Goal: Check status: Check status

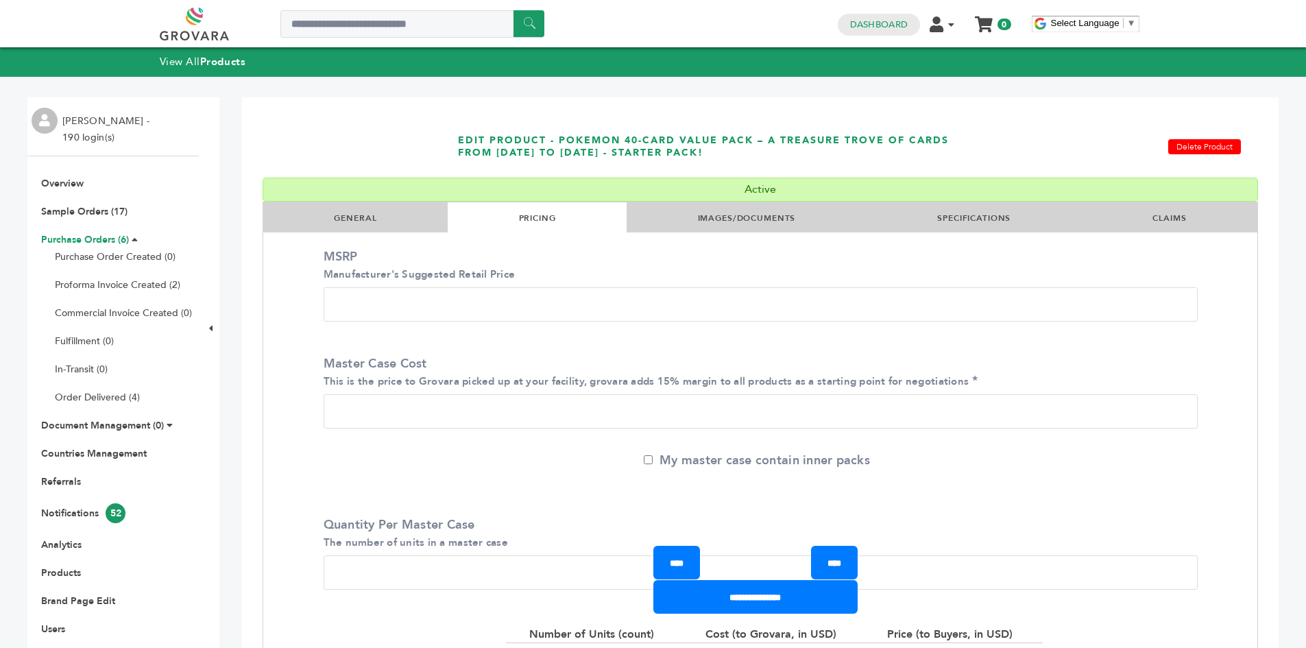
click at [84, 238] on link "Purchase Orders (6)" at bounding box center [85, 239] width 88 height 13
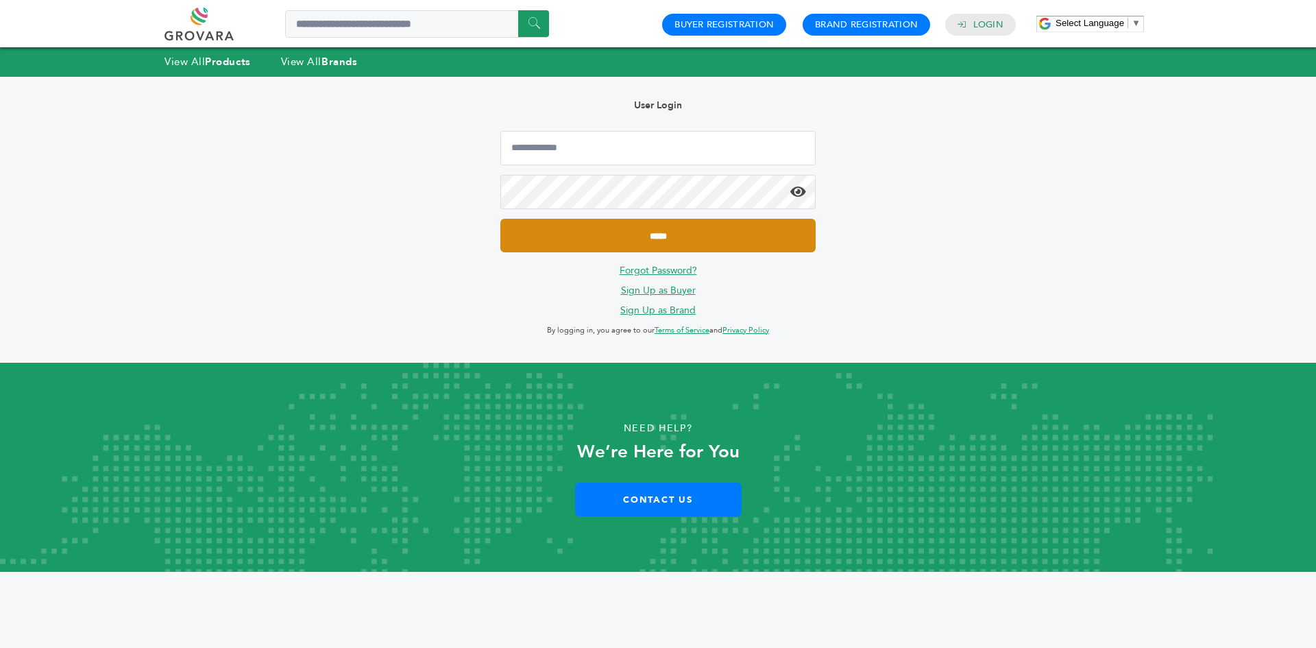
type input "**********"
click at [679, 239] on input "*****" at bounding box center [657, 236] width 315 height 34
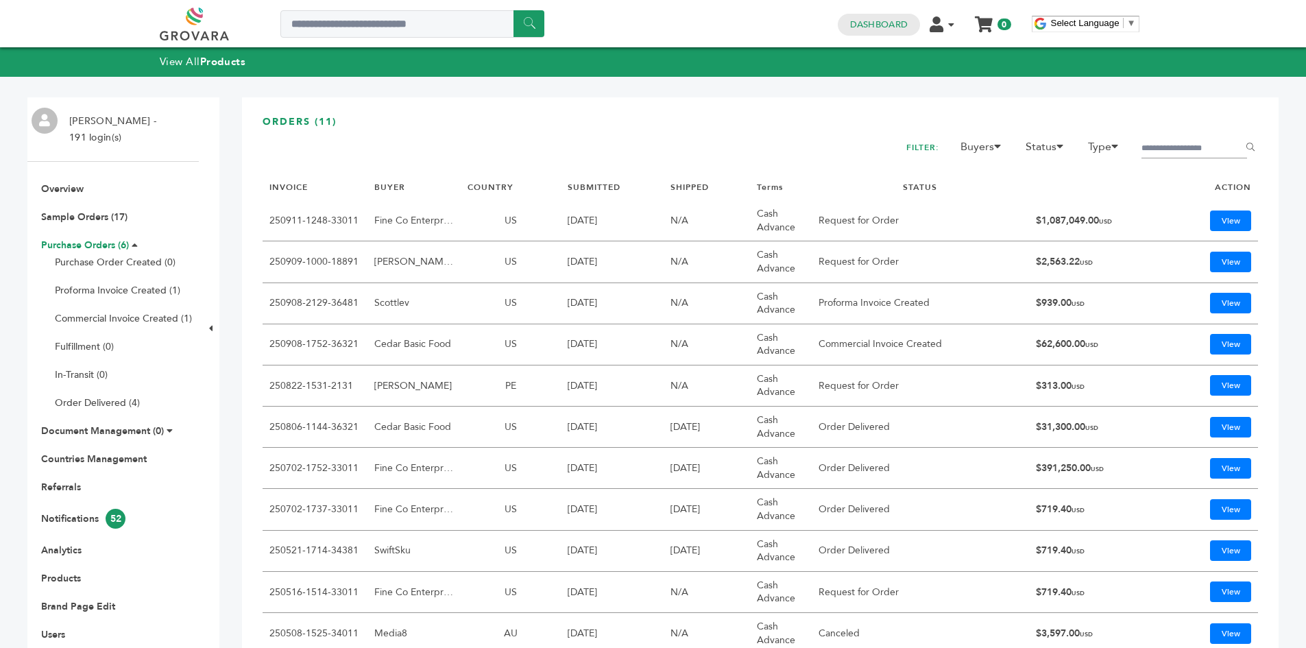
click at [74, 247] on link "Purchase Orders (6)" at bounding box center [85, 245] width 88 height 13
click at [1218, 339] on link "View" at bounding box center [1230, 344] width 41 height 21
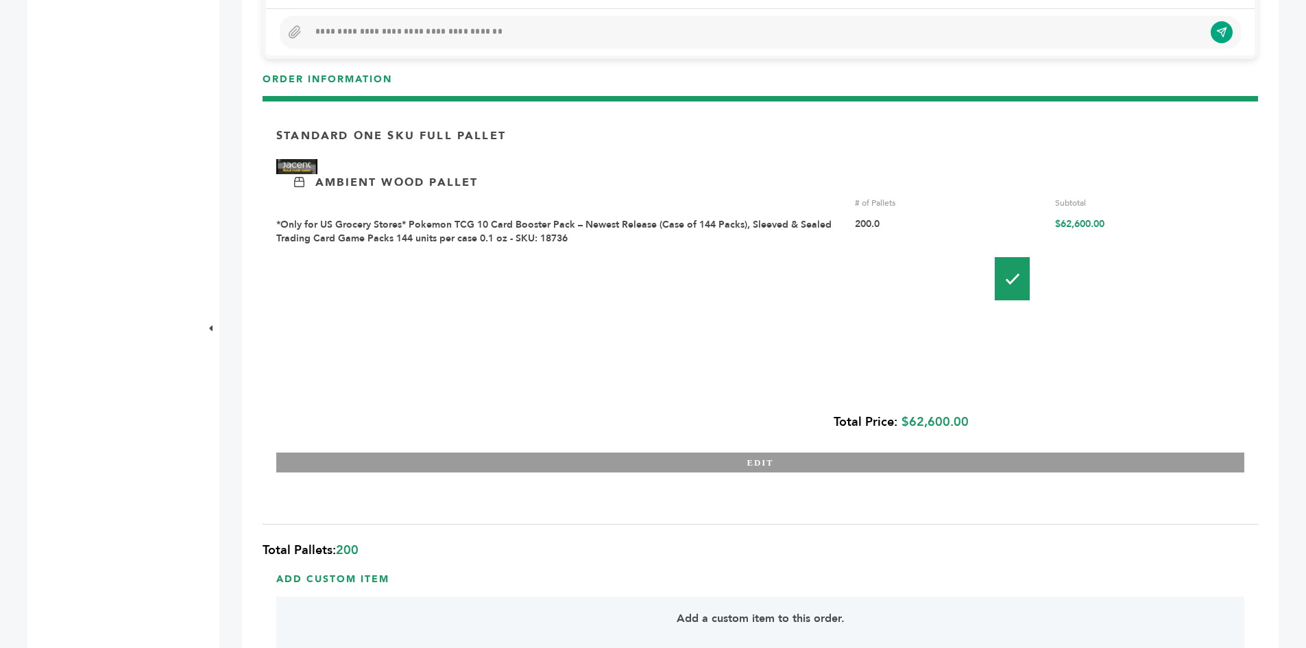
scroll to position [822, 0]
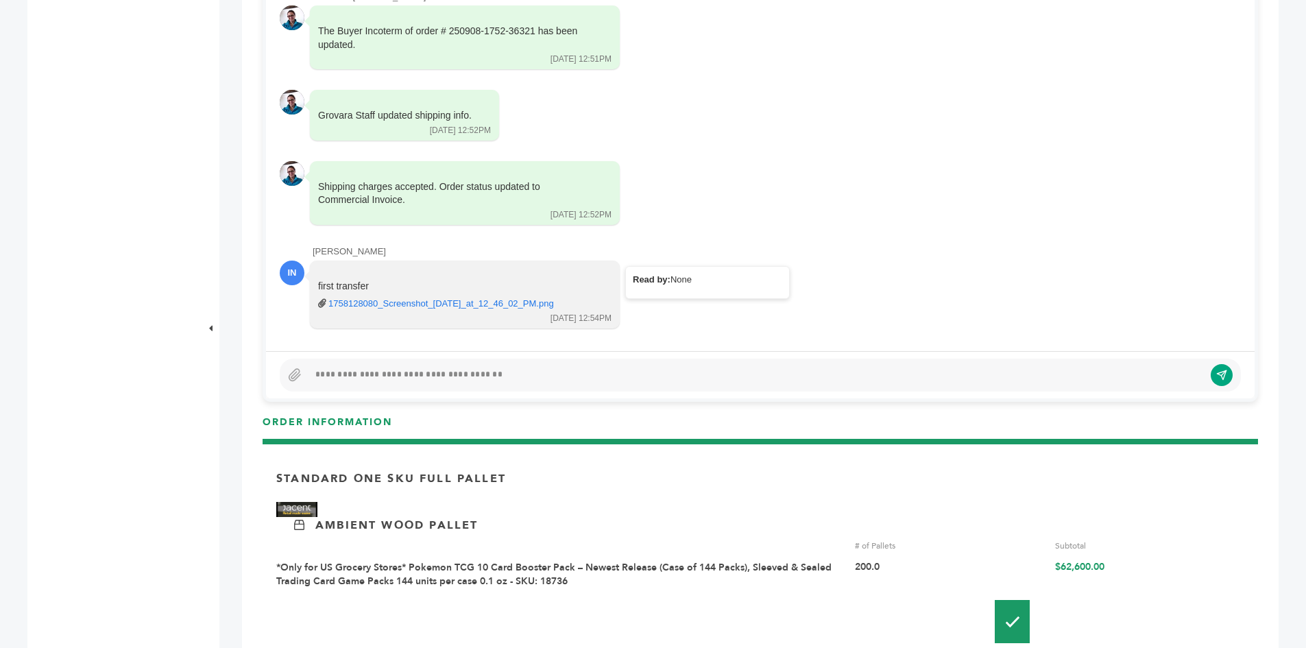
click at [397, 297] on div "first transfer 1758128080_Screenshot_2025-09-17_at_12_46_02_PM.png" at bounding box center [455, 295] width 274 height 31
click at [360, 307] on link "1758128080_Screenshot_2025-09-17_at_12_46_02_PM.png" at bounding box center [440, 303] width 225 height 12
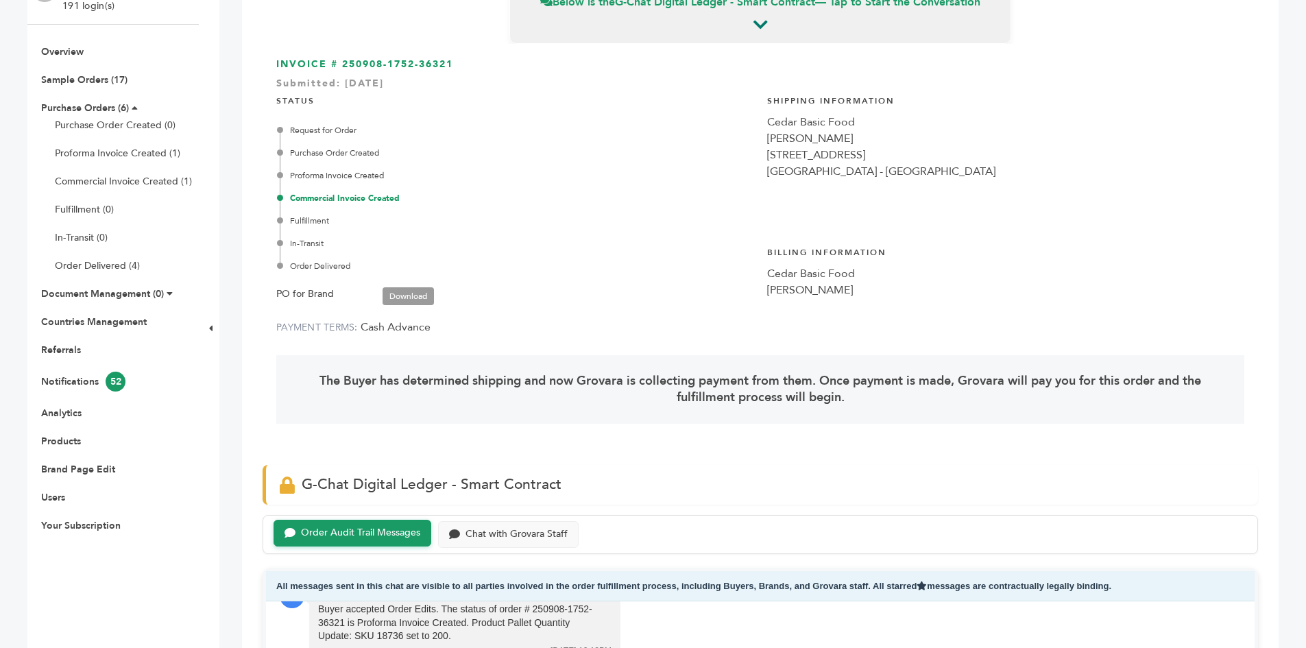
scroll to position [0, 0]
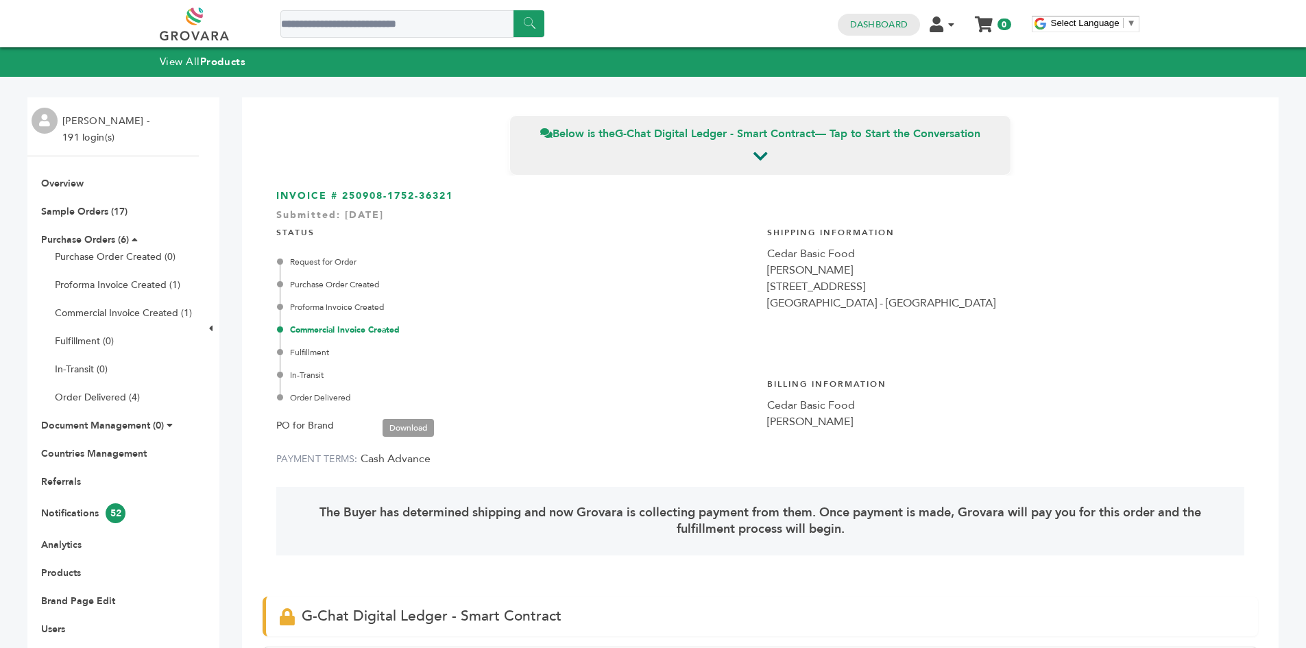
click at [420, 430] on link "Download" at bounding box center [407, 428] width 51 height 18
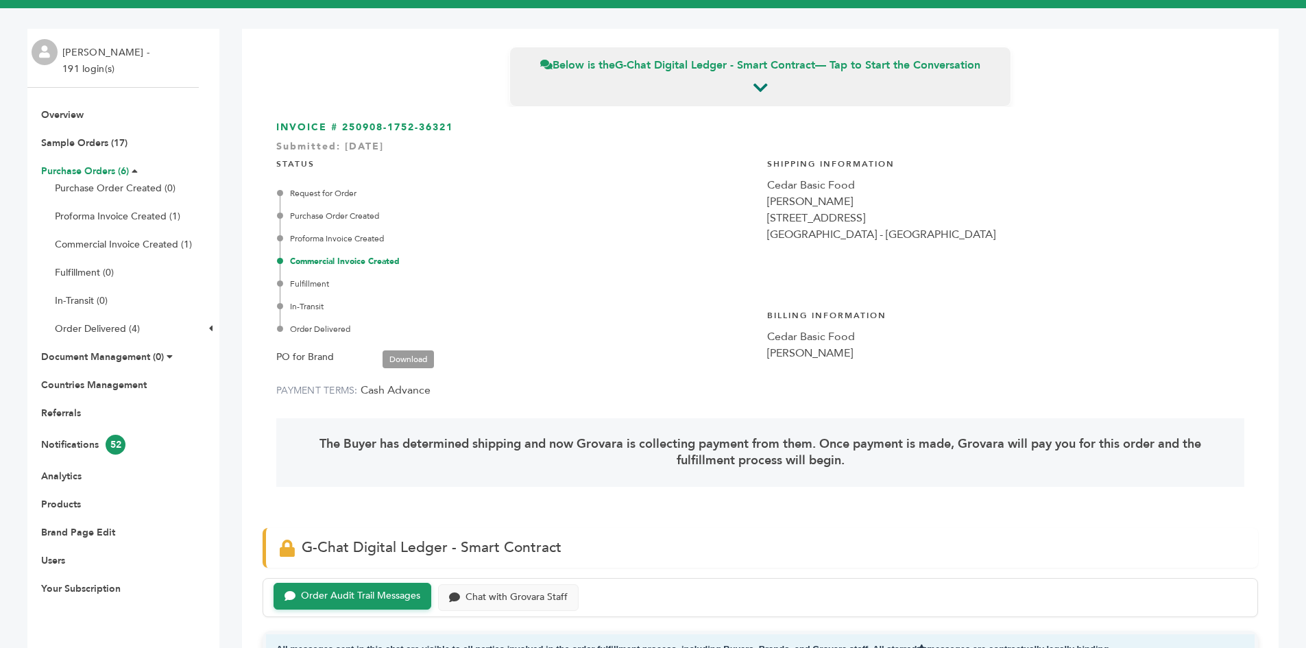
click at [88, 170] on link "Purchase Orders (6)" at bounding box center [85, 170] width 88 height 13
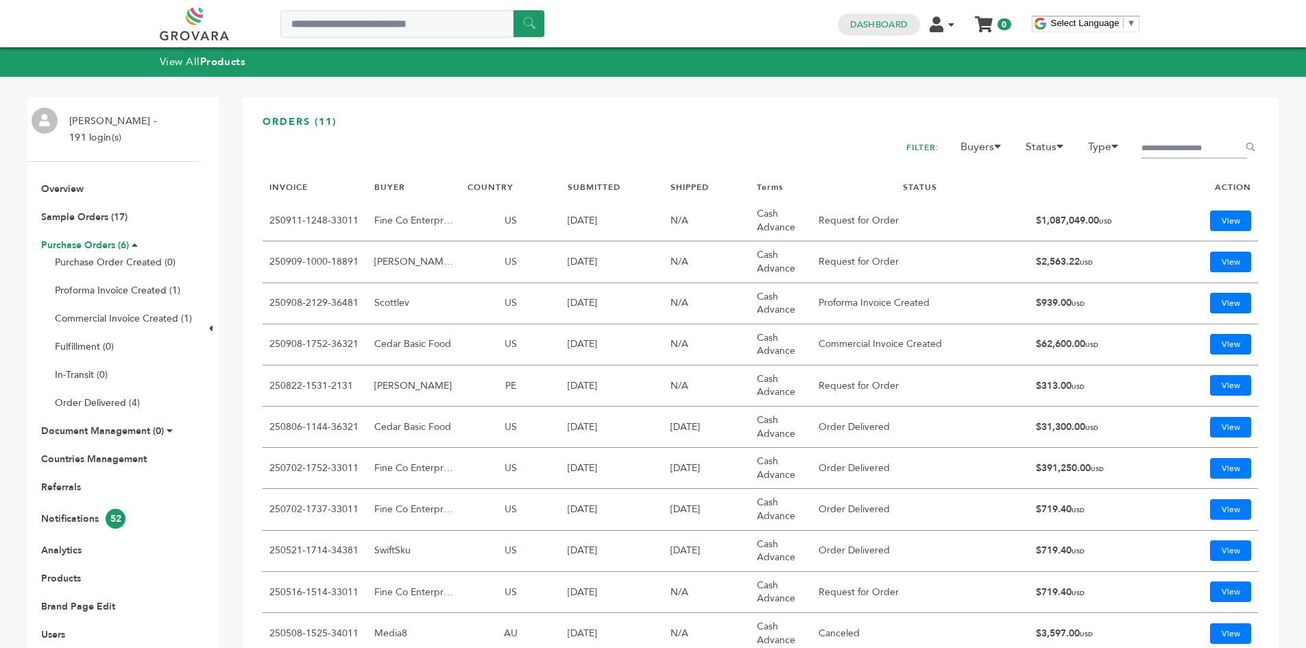
click at [72, 239] on link "Purchase Orders (6)" at bounding box center [85, 245] width 88 height 13
click at [1210, 304] on link "View" at bounding box center [1230, 303] width 41 height 21
